Goal: Check status: Check status

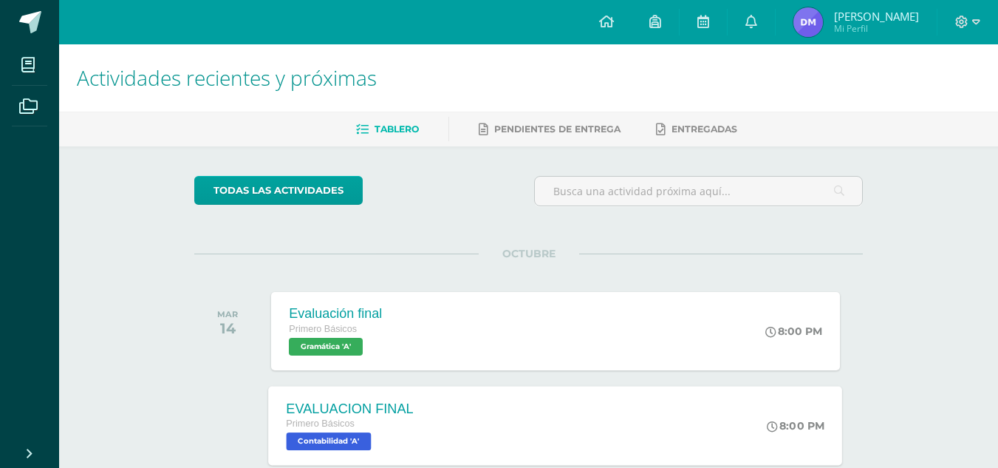
click at [431, 416] on div "EVALUACION FINAL Primero Básicos Contabilidad 'A'" at bounding box center [350, 425] width 163 height 79
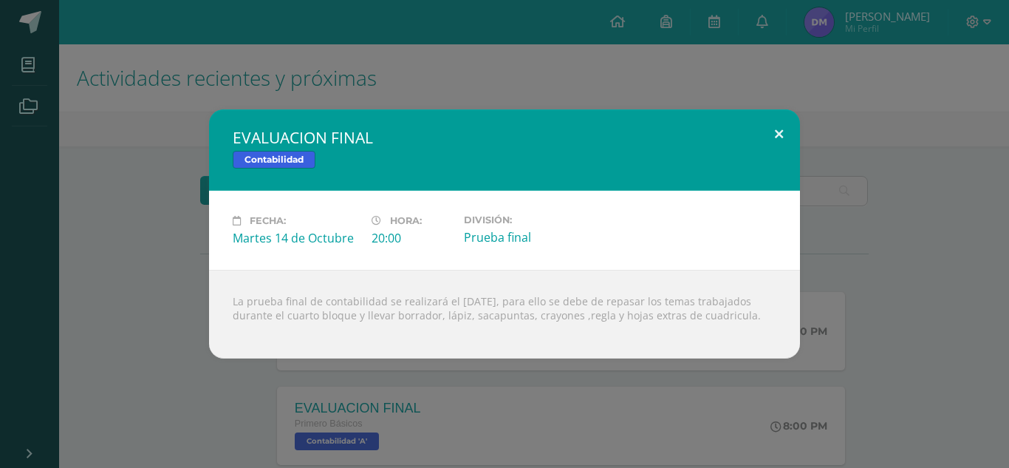
click at [778, 123] on button at bounding box center [779, 134] width 42 height 50
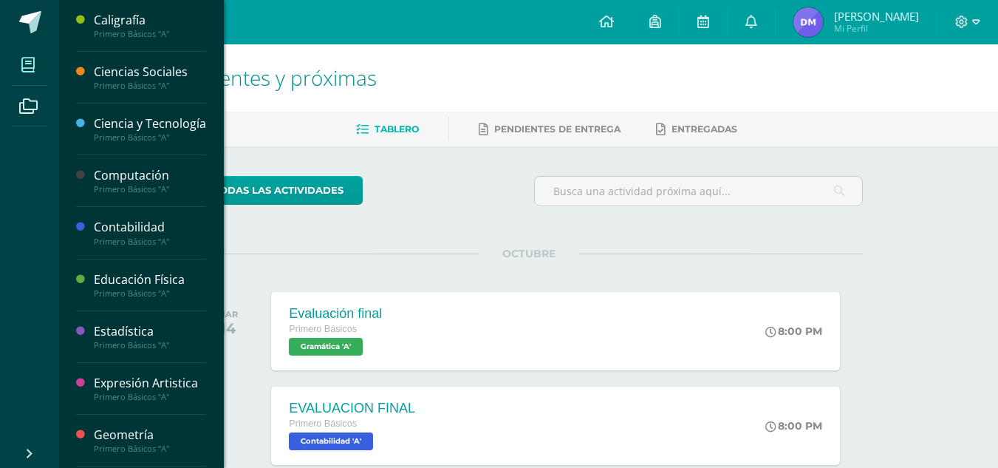
click at [24, 64] on icon at bounding box center [27, 65] width 13 height 15
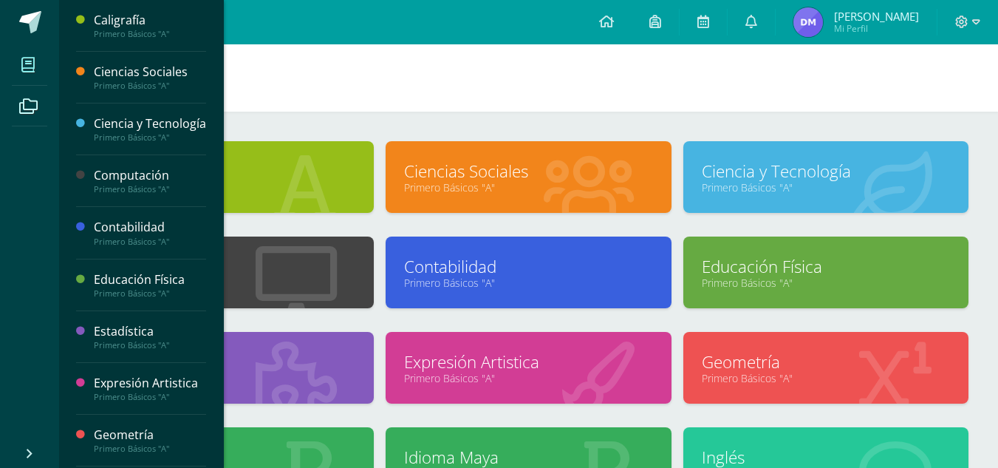
click at [140, 75] on span "Mis cursos" at bounding box center [126, 78] width 98 height 28
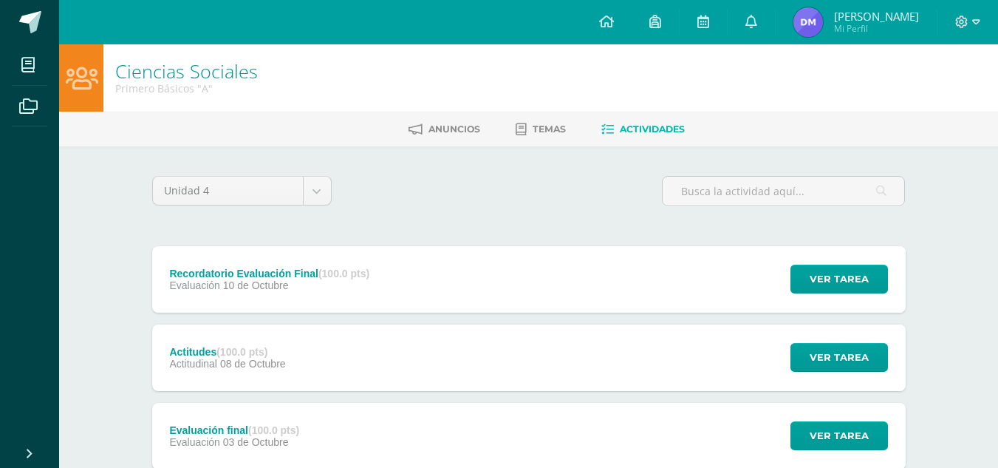
click at [455, 271] on div "Recordatorio Evaluación Final (100.0 pts) Evaluación 10 de Octubre Ver tarea Re…" at bounding box center [528, 279] width 753 height 66
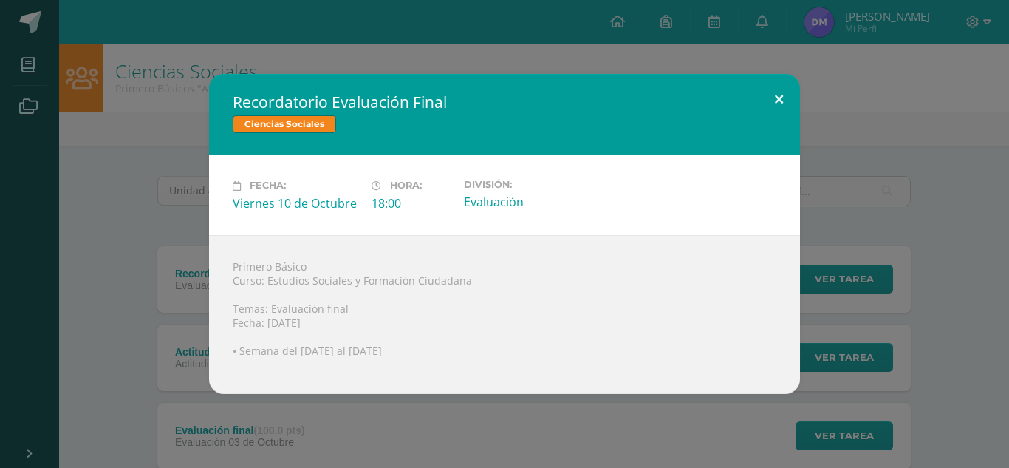
click at [785, 89] on button at bounding box center [779, 99] width 42 height 50
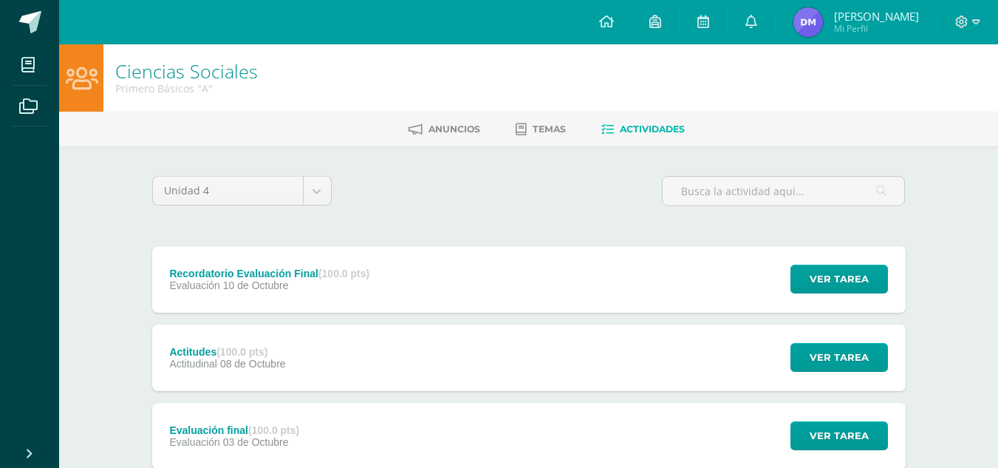
click at [882, 15] on span "[PERSON_NAME]" at bounding box center [876, 16] width 85 height 15
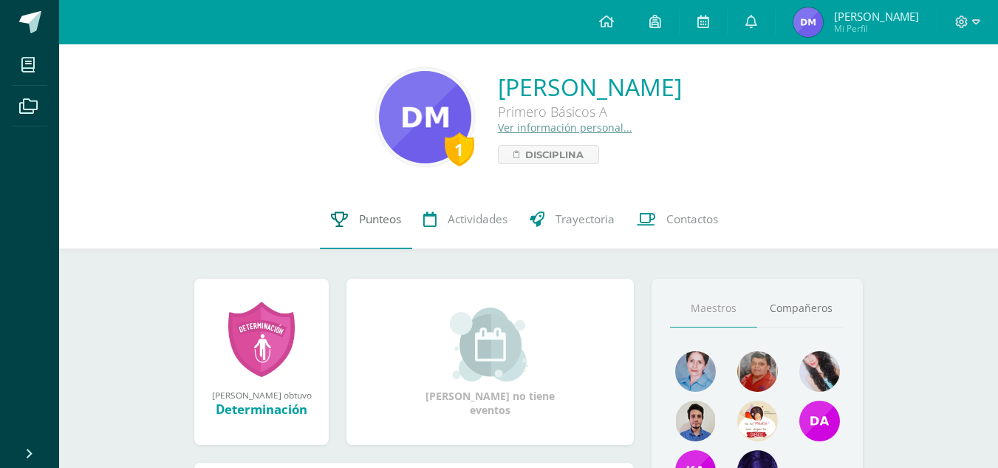
click at [354, 217] on link "Punteos" at bounding box center [366, 219] width 92 height 59
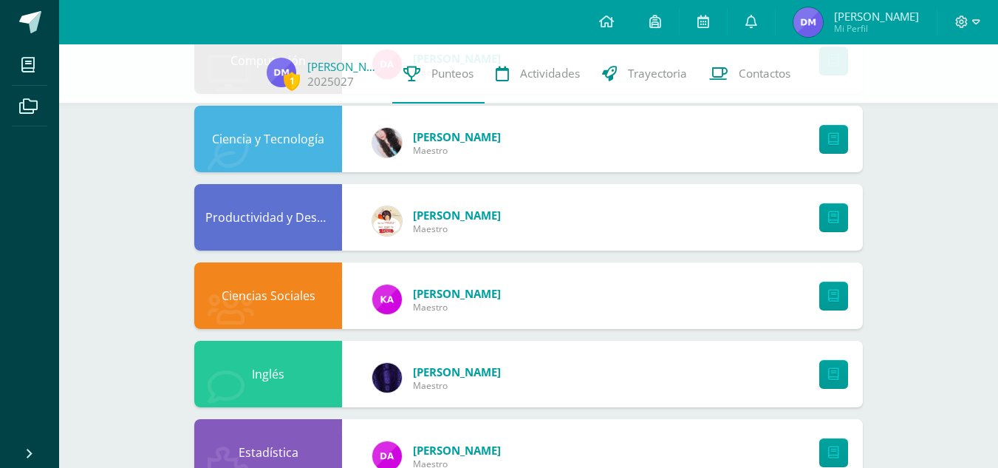
scroll to position [772, 0]
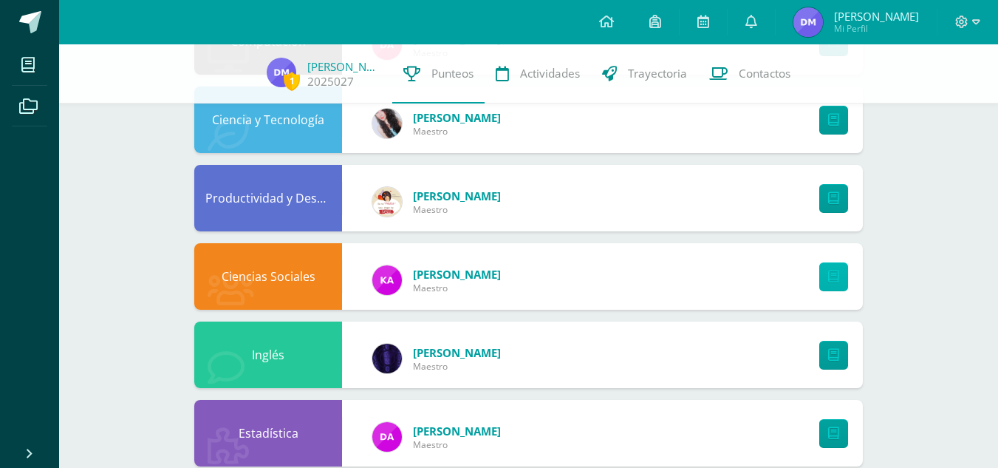
click at [838, 277] on icon at bounding box center [833, 276] width 11 height 13
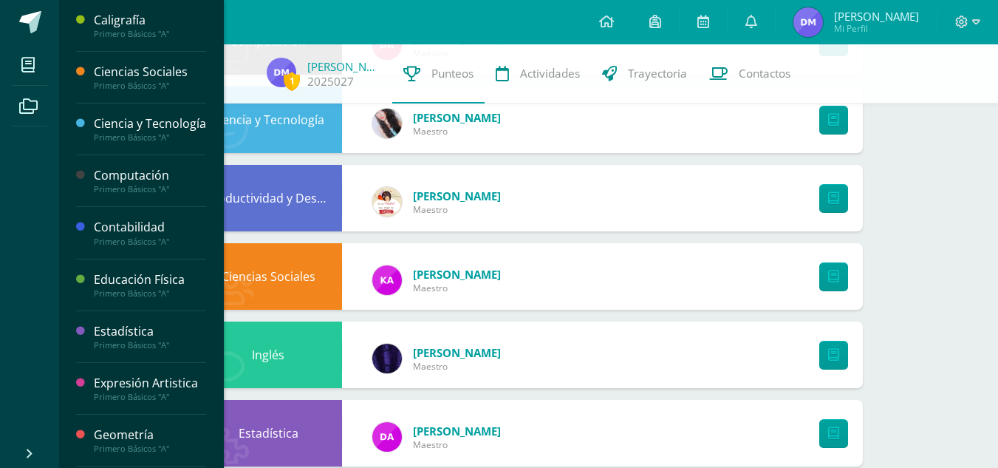
click at [105, 72] on div "Ciencias Sociales" at bounding box center [150, 72] width 112 height 17
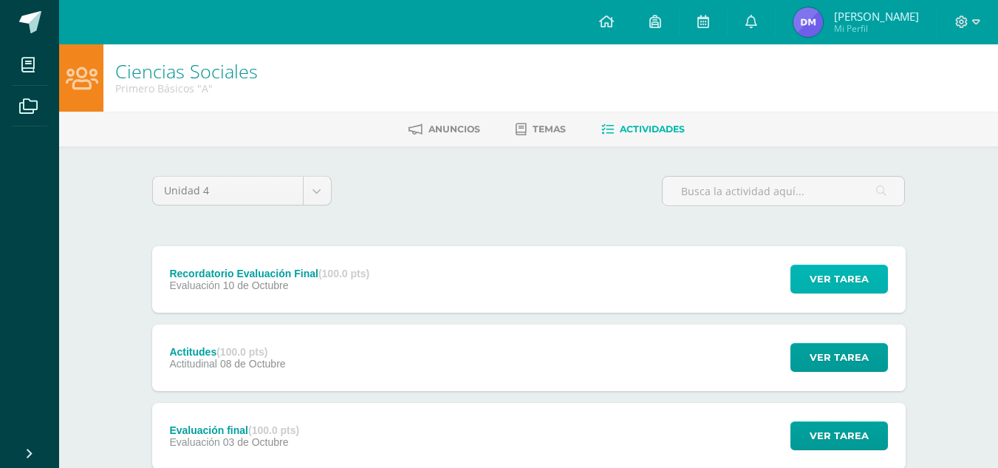
click at [867, 282] on span "Ver tarea" at bounding box center [839, 278] width 59 height 27
